Goal: Book appointment/travel/reservation

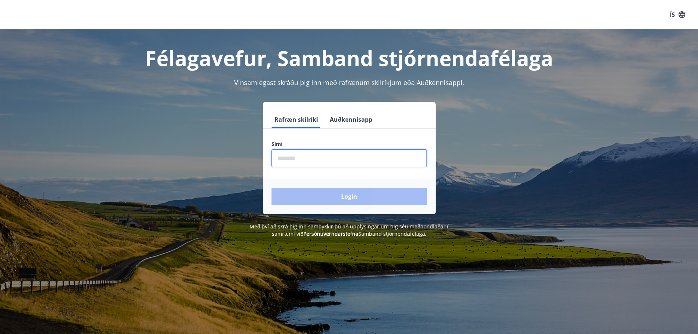
click at [312, 160] on input "phone" at bounding box center [349, 158] width 155 height 18
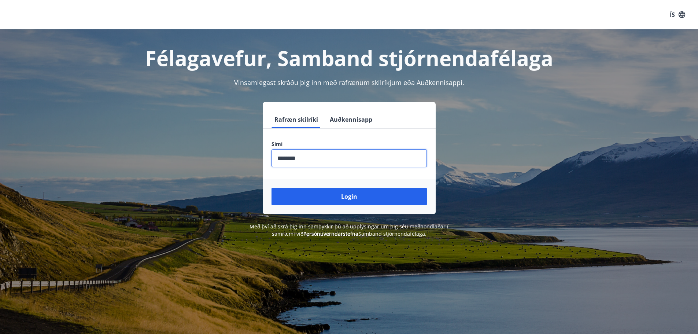
type input "********"
click at [272, 188] on button "Login" at bounding box center [349, 197] width 155 height 18
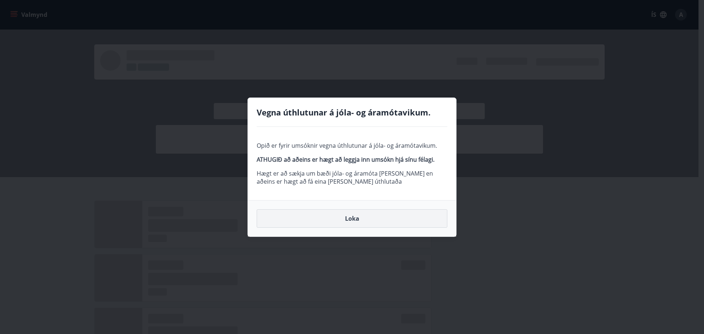
click at [364, 221] on button "Loka" at bounding box center [352, 218] width 191 height 18
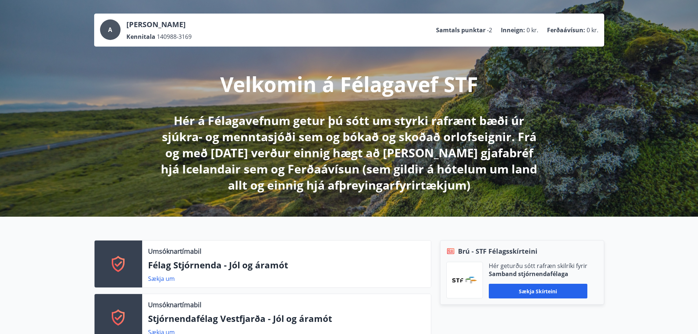
scroll to position [73, 0]
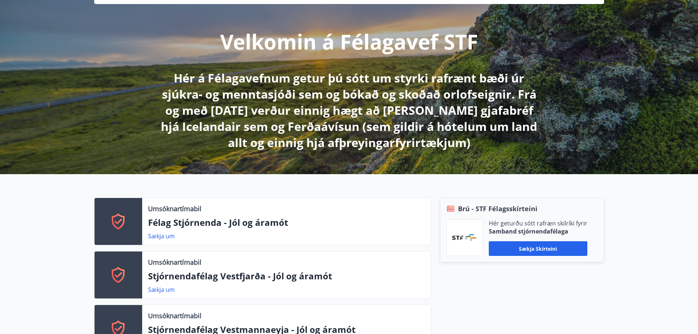
drag, startPoint x: 247, startPoint y: 218, endPoint x: 171, endPoint y: 221, distance: 75.2
click at [234, 222] on p "Félag Stjórnenda - Jól og áramót" at bounding box center [286, 222] width 277 height 12
click at [158, 235] on link "Sækja um" at bounding box center [161, 236] width 27 height 8
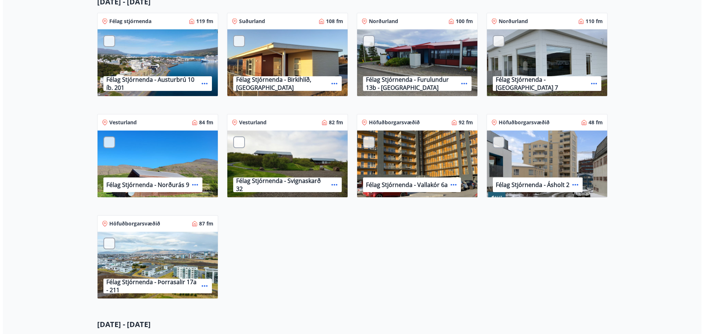
scroll to position [183, 0]
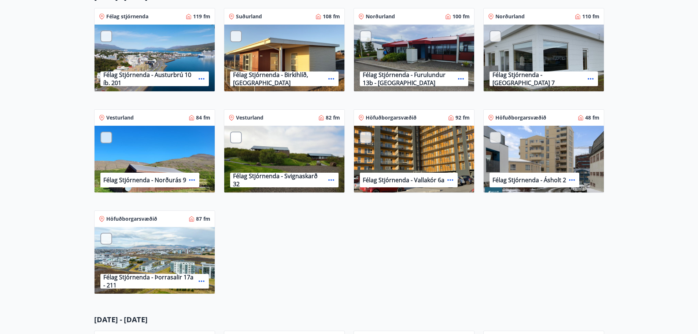
click at [461, 79] on icon at bounding box center [461, 78] width 6 height 1
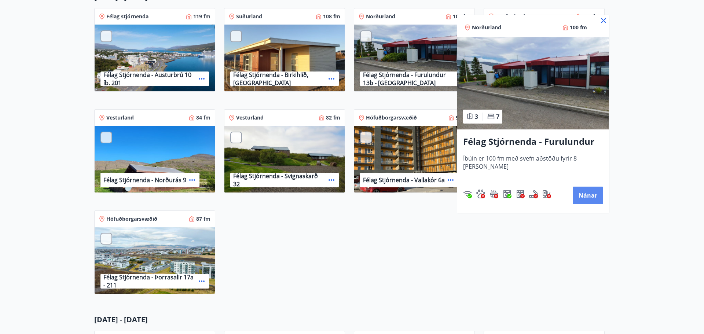
click at [586, 196] on button "Nánar" at bounding box center [587, 196] width 30 height 18
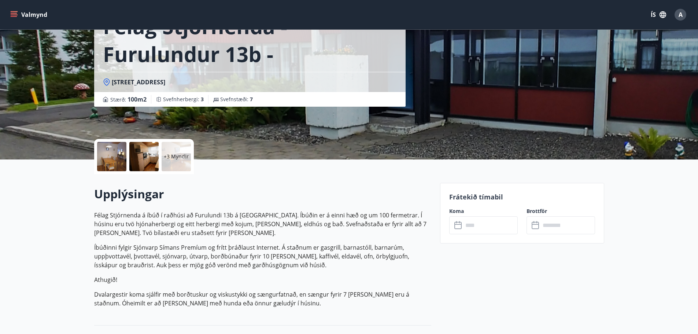
scroll to position [73, 0]
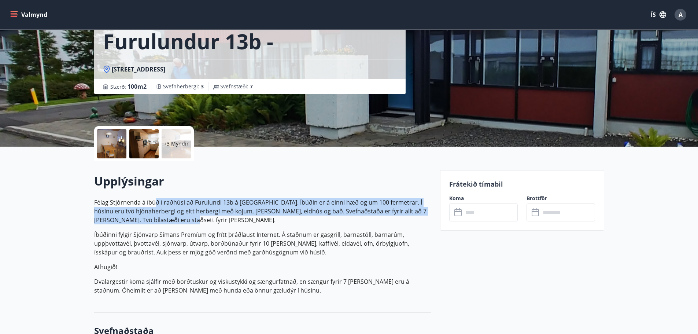
drag, startPoint x: 156, startPoint y: 205, endPoint x: 193, endPoint y: 224, distance: 42.1
click at [191, 224] on p "Félag Stjórnenda á íbúð í raðhúsi að Furulundi 13b á [GEOGRAPHIC_DATA]. Íbúðin …" at bounding box center [262, 211] width 337 height 26
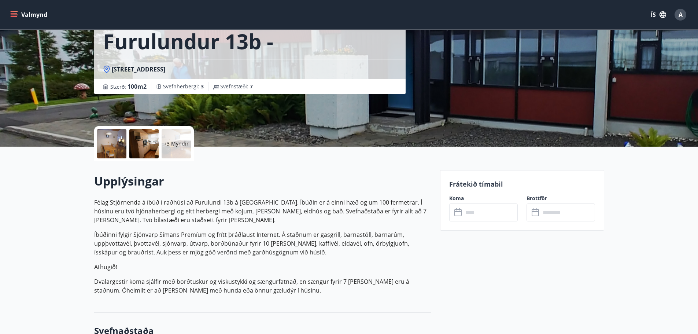
click at [207, 228] on p "Félag Stjórnenda á íbúð í raðhúsi að Furulundi 13b á [GEOGRAPHIC_DATA]. Íbúðin …" at bounding box center [262, 246] width 337 height 97
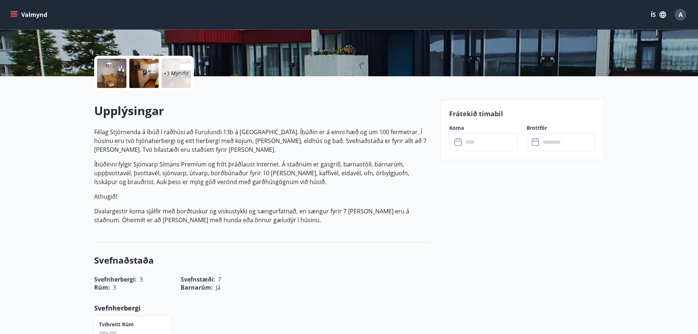
scroll to position [147, 0]
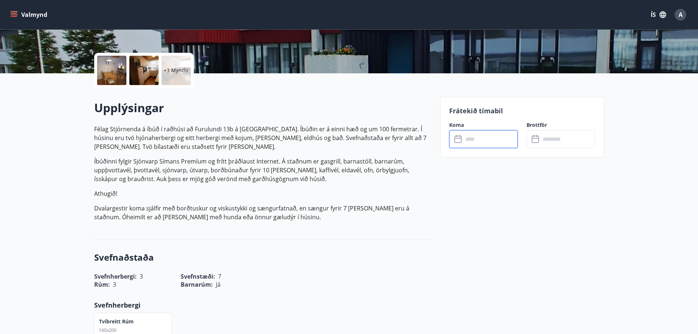
click at [482, 140] on input "text" at bounding box center [490, 139] width 55 height 18
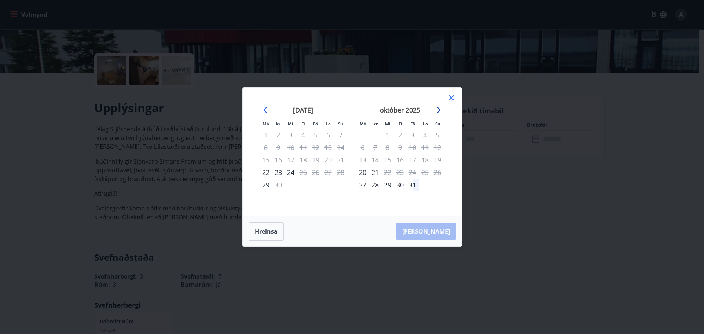
click at [437, 107] on icon "Move forward to switch to the next month." at bounding box center [437, 110] width 9 height 9
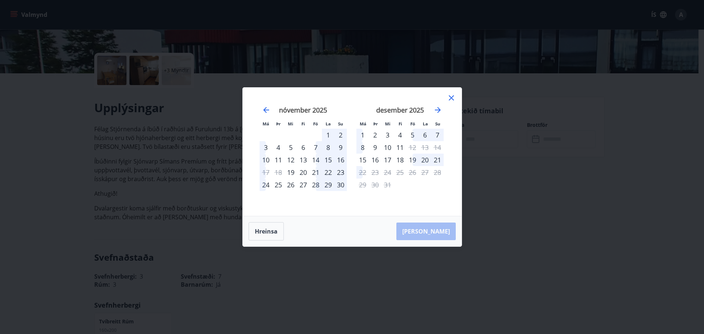
click at [451, 96] on icon at bounding box center [451, 97] width 9 height 9
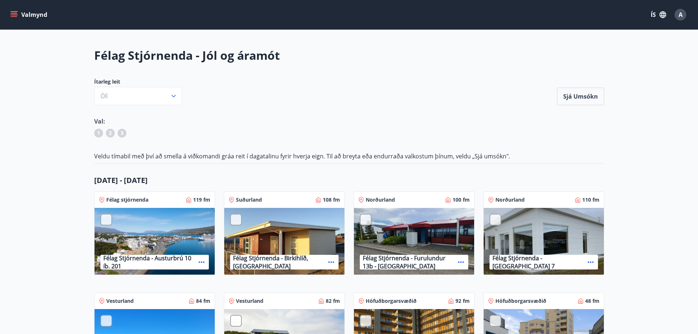
click at [586, 261] on icon at bounding box center [590, 262] width 9 height 9
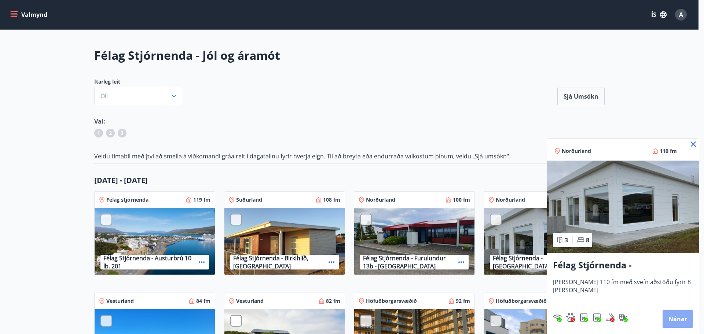
click at [676, 321] on button "Nánar" at bounding box center [677, 319] width 30 height 18
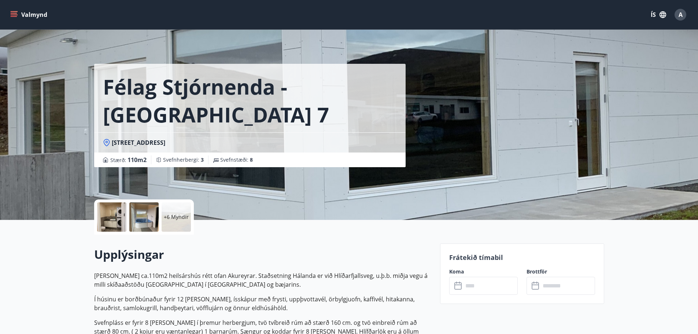
click at [475, 286] on input "text" at bounding box center [490, 286] width 55 height 18
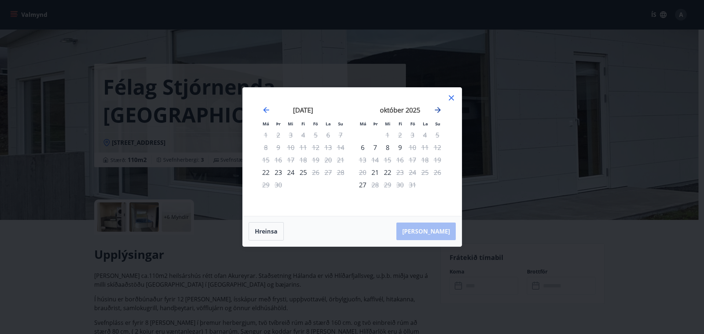
click at [436, 108] on icon "Move forward to switch to the next month." at bounding box center [437, 110] width 9 height 9
click at [440, 108] on icon "Move forward to switch to the next month." at bounding box center [437, 110] width 9 height 9
click at [449, 96] on icon at bounding box center [451, 97] width 9 height 9
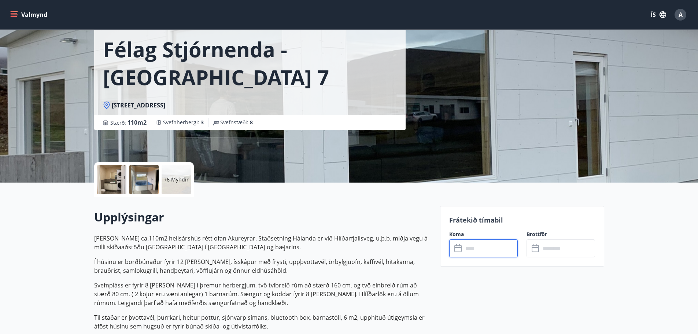
scroll to position [183, 0]
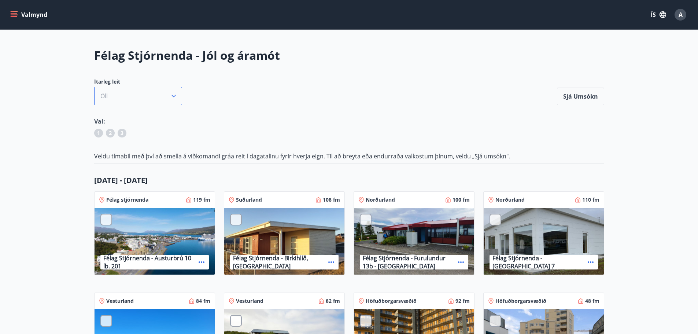
click at [155, 97] on button "Öll" at bounding box center [138, 96] width 88 height 18
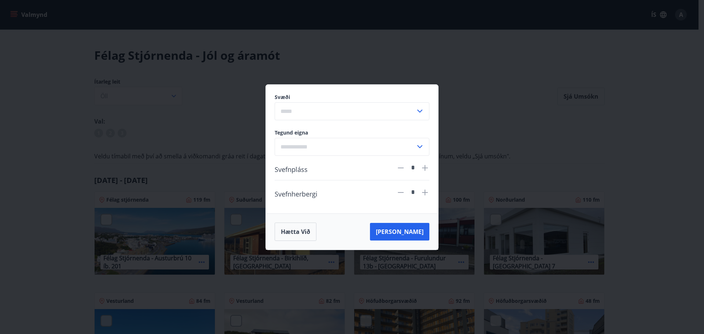
click at [311, 114] on input "text" at bounding box center [344, 111] width 141 height 18
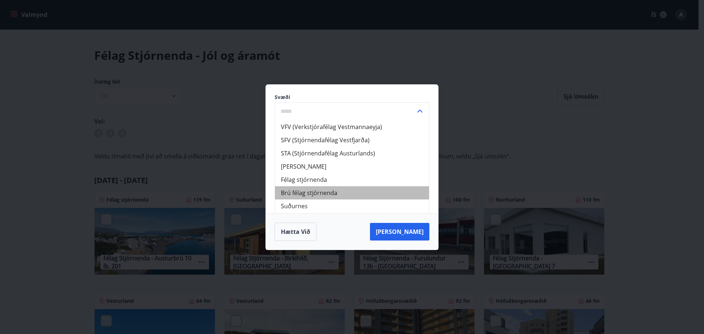
click at [339, 193] on li "Brú félag stjórnenda" at bounding box center [352, 192] width 154 height 13
type input "**********"
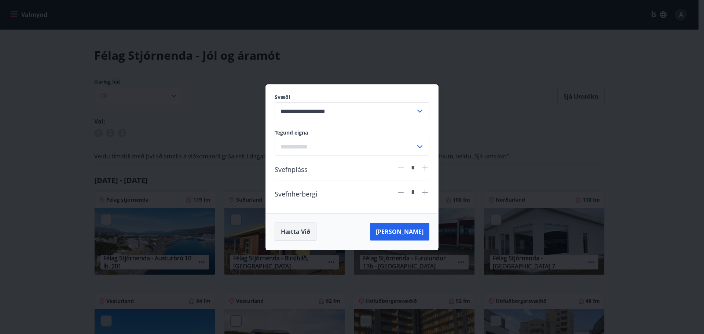
click at [294, 230] on button "Hætta við" at bounding box center [295, 231] width 42 height 18
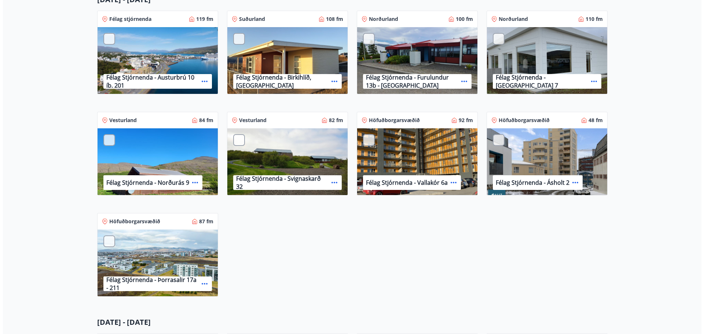
scroll to position [183, 0]
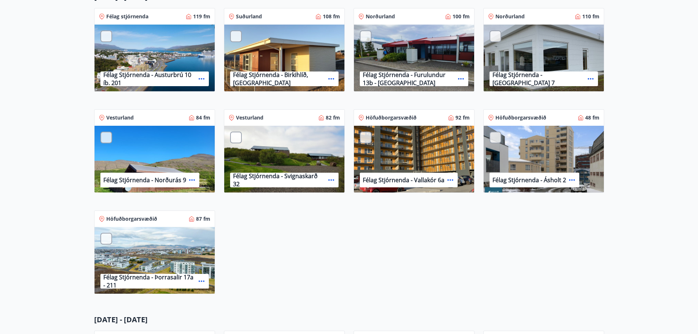
click at [407, 75] on p "Félag Stjórnenda - Furulundur 13b - [GEOGRAPHIC_DATA]" at bounding box center [409, 79] width 92 height 16
click at [460, 77] on icon at bounding box center [461, 78] width 9 height 9
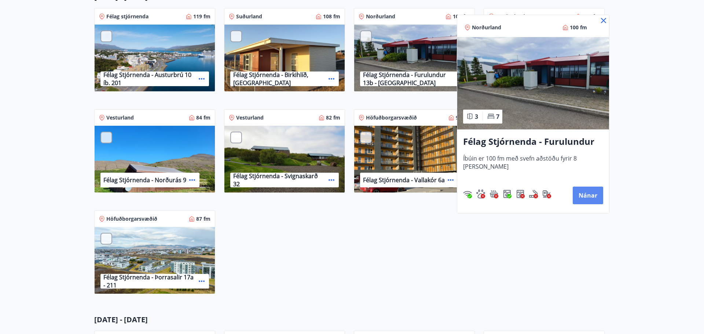
click at [595, 193] on button "Nánar" at bounding box center [587, 196] width 30 height 18
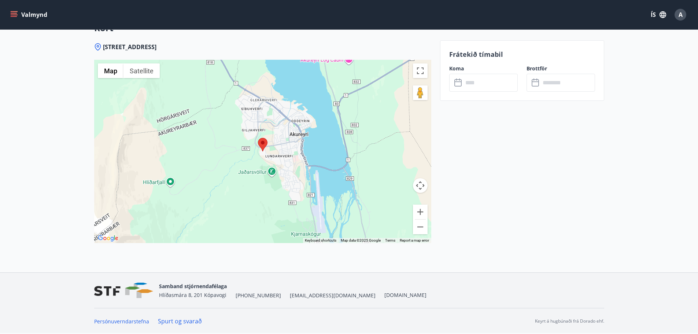
drag, startPoint x: 477, startPoint y: 155, endPoint x: 504, endPoint y: 216, distance: 66.2
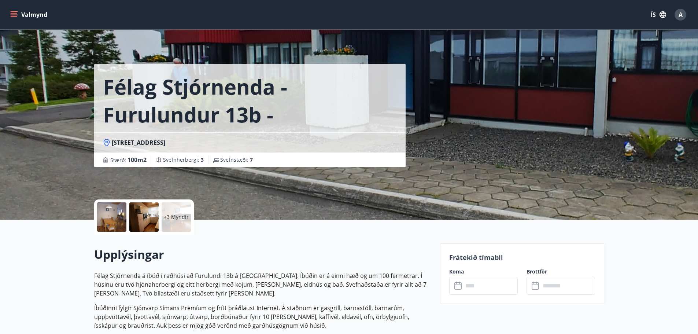
drag, startPoint x: 516, startPoint y: 222, endPoint x: 486, endPoint y: 125, distance: 101.1
click at [493, 291] on input "text" at bounding box center [490, 286] width 55 height 18
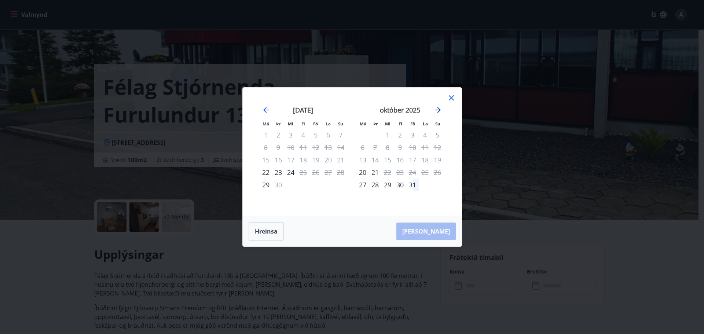
click at [437, 112] on icon "Move forward to switch to the next month." at bounding box center [438, 110] width 6 height 6
click at [438, 108] on icon "Move forward to switch to the next month." at bounding box center [438, 110] width 6 height 6
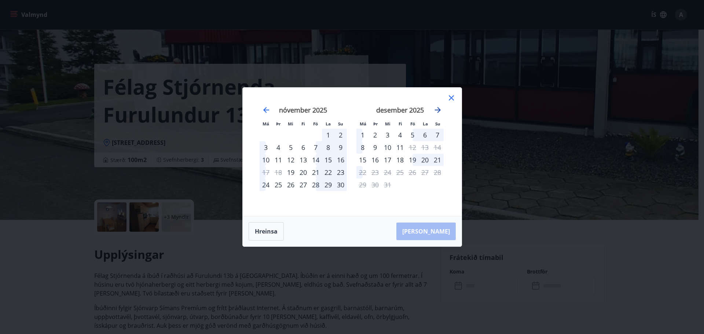
click at [436, 110] on icon "Move forward to switch to the next month." at bounding box center [438, 110] width 6 height 6
click at [51, 131] on div "Má Þr Mi Fi Fö La Su Má Þr Mi Fi Fö La Su [DATE] 1 2 3 4 5 6 7 8 9 10 11 12 13 …" at bounding box center [352, 167] width 704 height 334
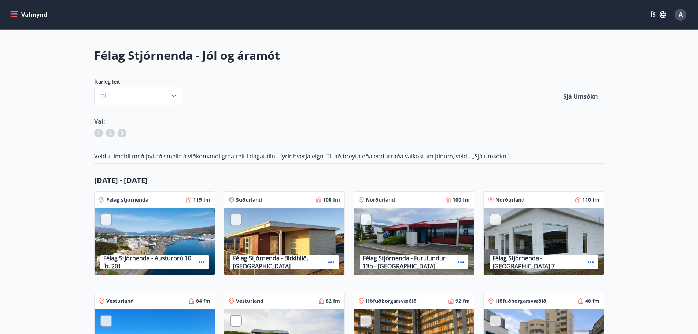
click at [21, 17] on button "Valmynd" at bounding box center [29, 14] width 41 height 13
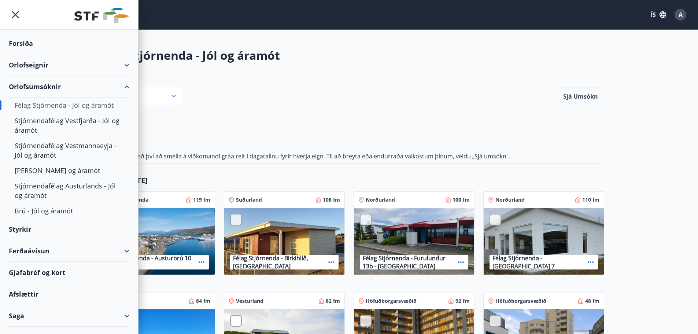
click at [56, 64] on div "Orlofseignir" at bounding box center [69, 65] width 121 height 22
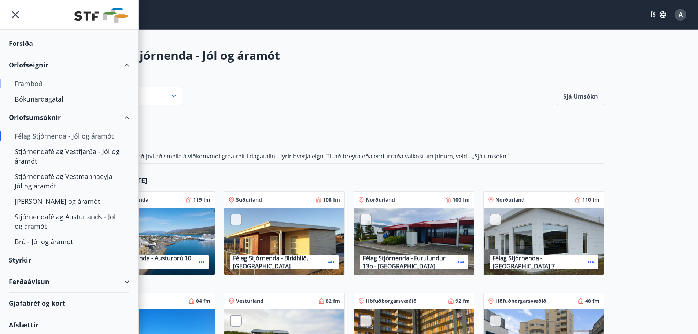
click at [40, 81] on div "Framboð" at bounding box center [69, 83] width 109 height 15
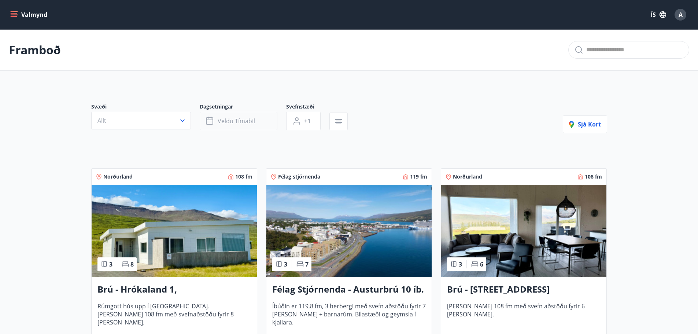
click at [212, 123] on icon "button" at bounding box center [210, 121] width 9 height 9
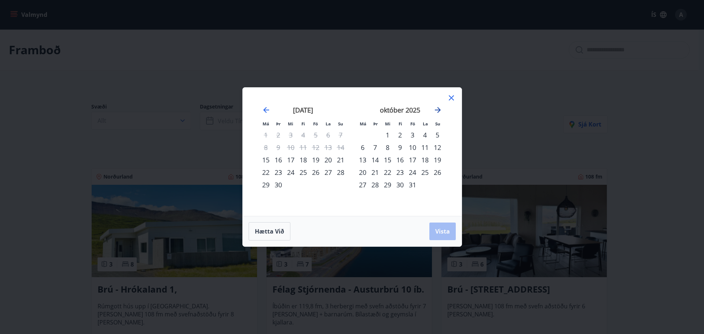
click at [433, 107] on icon "Move forward to switch to the next month." at bounding box center [437, 110] width 9 height 9
click at [435, 107] on icon "Move forward to switch to the next month." at bounding box center [437, 110] width 9 height 9
click at [364, 173] on div "22" at bounding box center [362, 172] width 12 height 12
click at [364, 185] on div "29" at bounding box center [362, 184] width 12 height 12
click at [436, 226] on div "Hætta við Vista" at bounding box center [352, 231] width 219 height 30
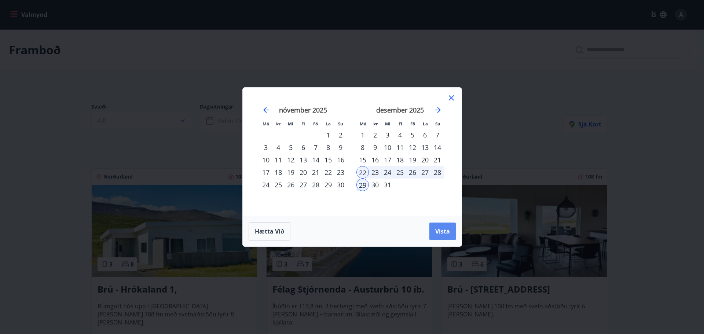
click at [436, 226] on button "Vista" at bounding box center [442, 231] width 26 height 18
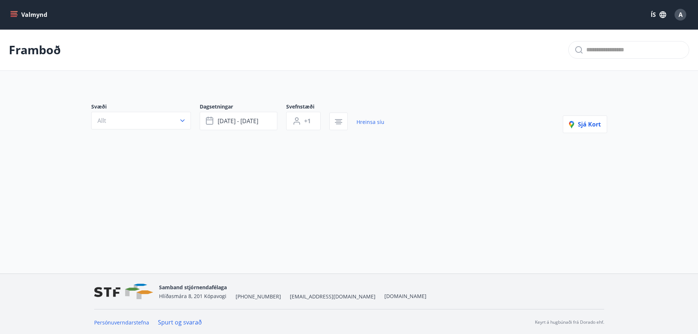
scroll to position [1, 0]
click at [154, 126] on button "Allt" at bounding box center [141, 120] width 100 height 18
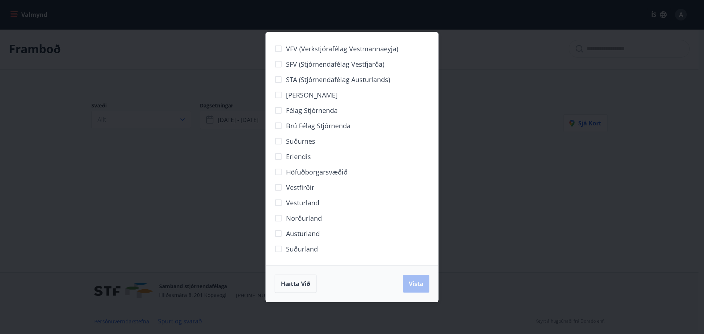
click at [206, 182] on div "VFV (Verkstjórafélag Vestmannaeyja) SFV (Stjórnendafélag Vestfjarða) STA (Stjór…" at bounding box center [352, 167] width 704 height 334
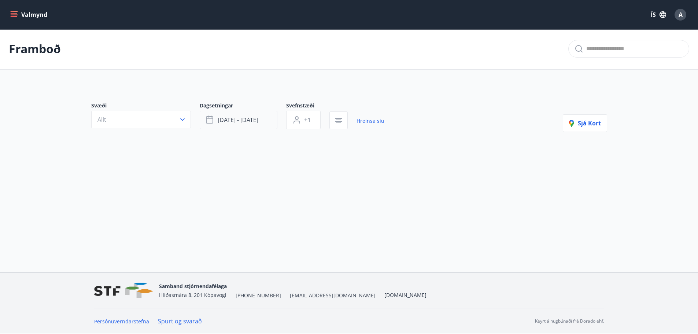
click at [250, 116] on span "[DATE] - [DATE]" at bounding box center [238, 120] width 41 height 8
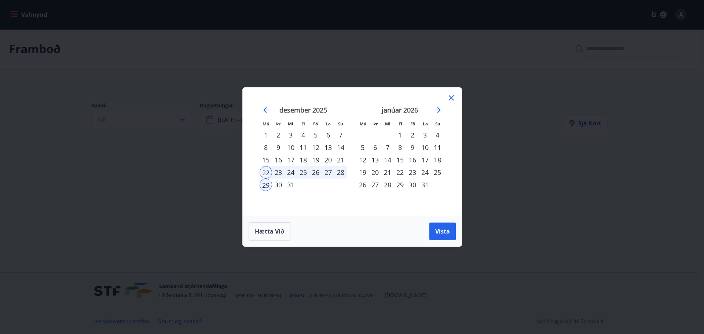
click at [308, 174] on div "25" at bounding box center [303, 172] width 12 height 12
click at [280, 171] on div "23" at bounding box center [278, 172] width 12 height 12
click at [273, 185] on div "30" at bounding box center [278, 184] width 12 height 12
drag, startPoint x: 432, startPoint y: 231, endPoint x: 447, endPoint y: 235, distance: 15.5
click at [446, 235] on button "Vista" at bounding box center [442, 231] width 26 height 18
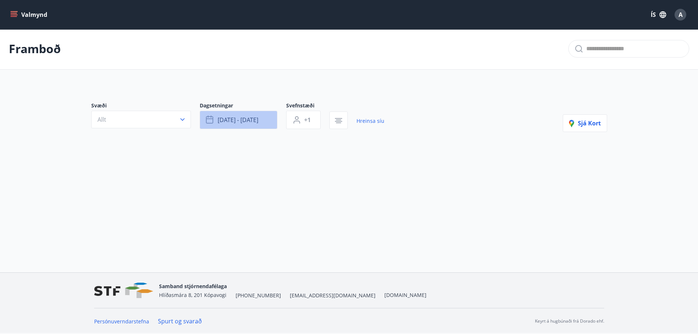
click at [262, 125] on button "[DATE] - [DATE]" at bounding box center [239, 120] width 78 height 18
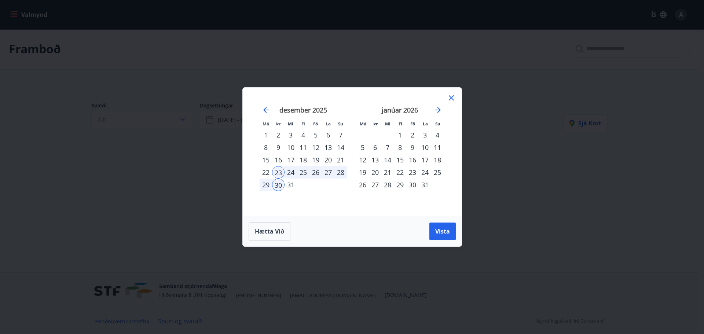
click at [288, 184] on div "31" at bounding box center [290, 184] width 12 height 12
click at [452, 225] on button "Vista" at bounding box center [442, 231] width 26 height 18
